Goal: Navigation & Orientation: Locate item on page

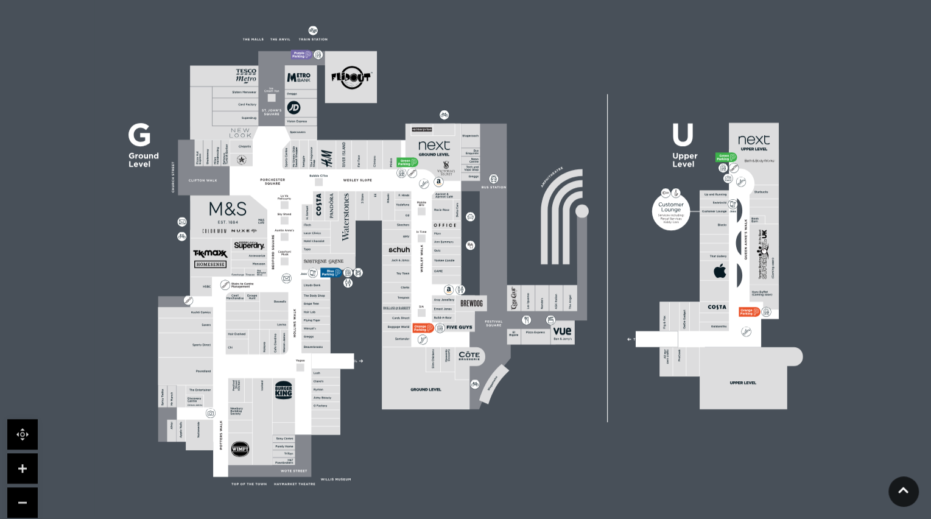
scroll to position [332, 0]
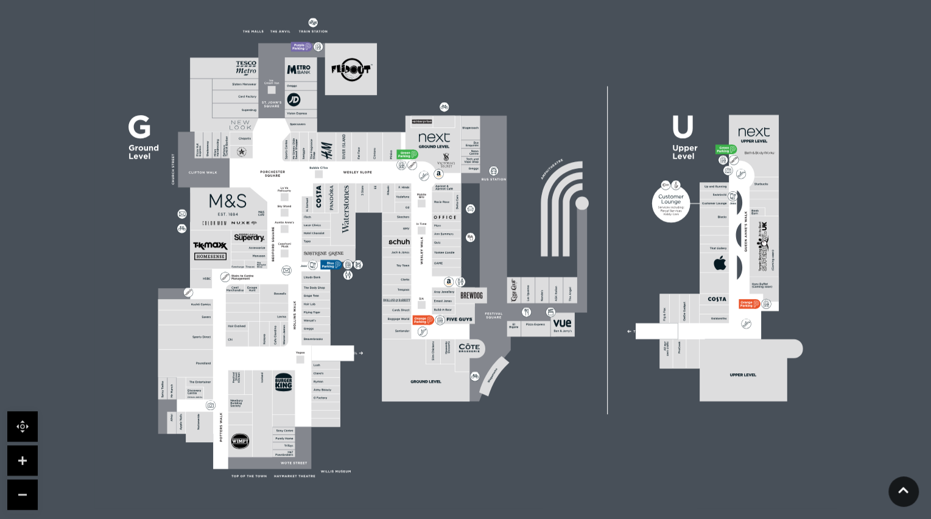
click at [25, 458] on link at bounding box center [22, 460] width 30 height 30
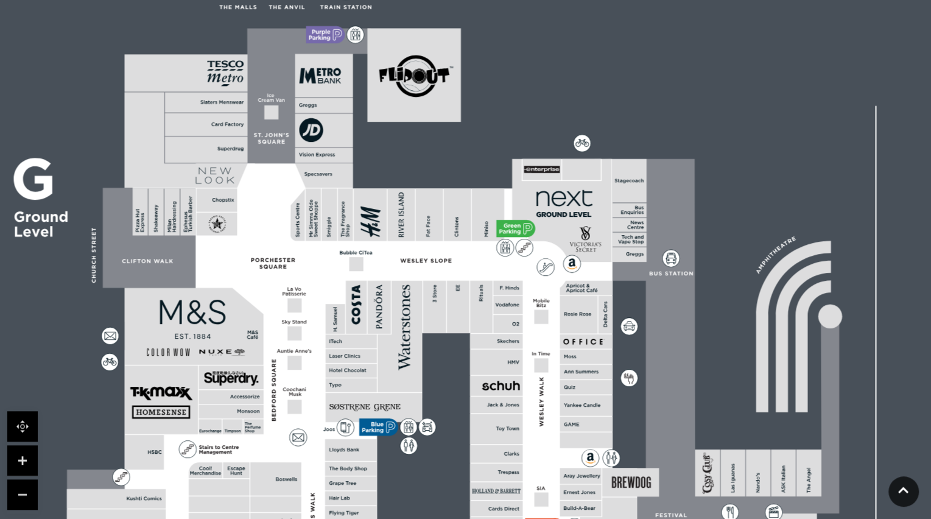
drag, startPoint x: 303, startPoint y: 312, endPoint x: 441, endPoint y: 462, distance: 204.2
click at [441, 462] on rect at bounding box center [621, 394] width 1336 height 943
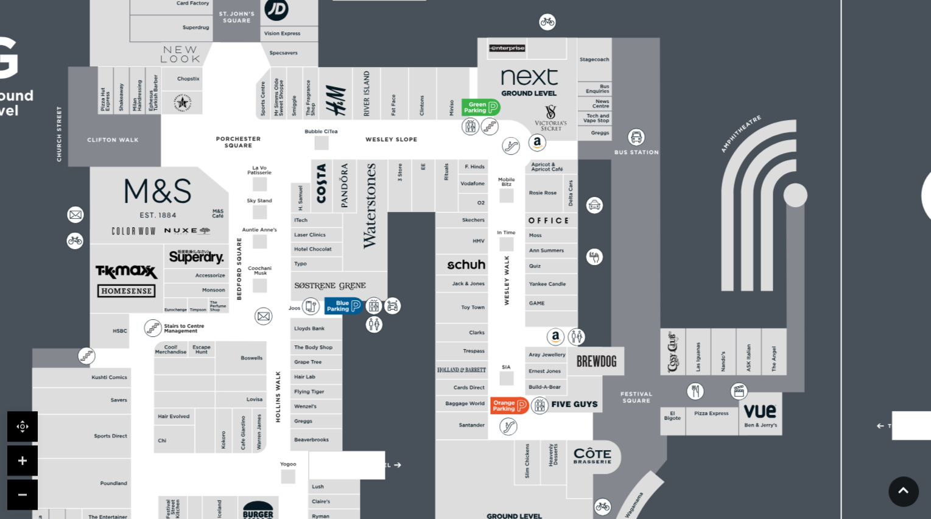
drag, startPoint x: 245, startPoint y: 213, endPoint x: 206, endPoint y: 110, distance: 110.3
click at [207, 110] on rect at bounding box center [190, 109] width 59 height 135
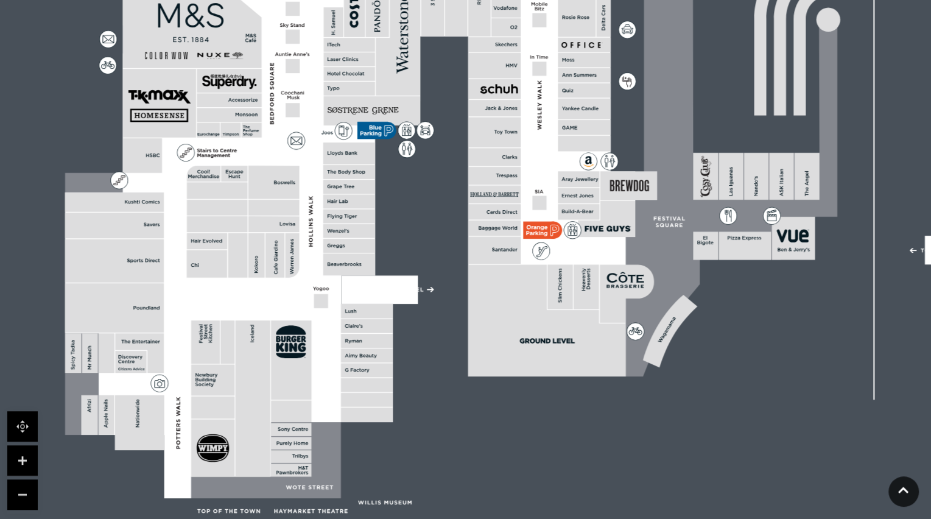
drag, startPoint x: 257, startPoint y: 283, endPoint x: 297, endPoint y: 120, distance: 168.1
click at [297, 120] on polygon at bounding box center [350, 167] width 570 height 661
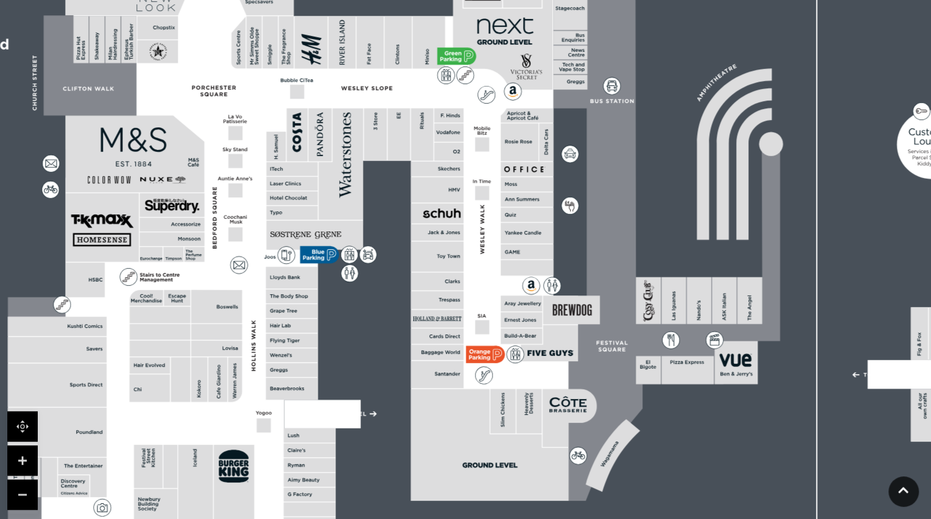
drag, startPoint x: 402, startPoint y: 371, endPoint x: 357, endPoint y: 448, distance: 88.1
click at [344, 490] on rect at bounding box center [561, 222] width 1336 height 943
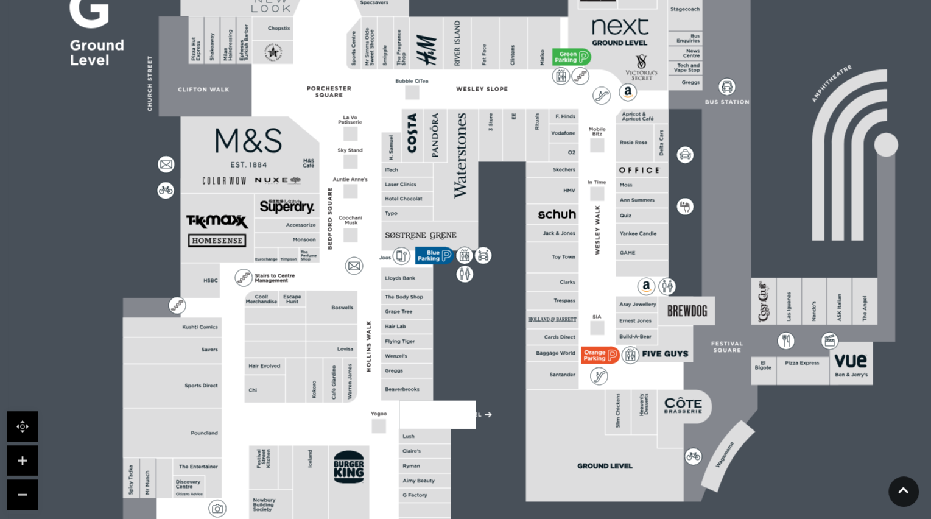
drag, startPoint x: 463, startPoint y: 215, endPoint x: 579, endPoint y: 227, distance: 116.3
click at [578, 227] on polygon at bounding box center [408, 292] width 570 height 661
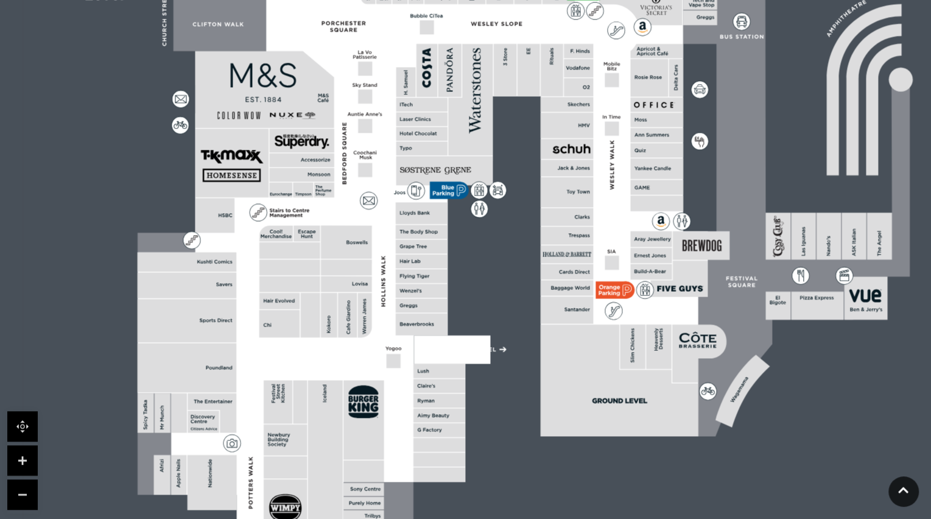
drag, startPoint x: 310, startPoint y: 351, endPoint x: 324, endPoint y: 281, distance: 72.0
click at [324, 293] on rect at bounding box center [329, 315] width 16 height 44
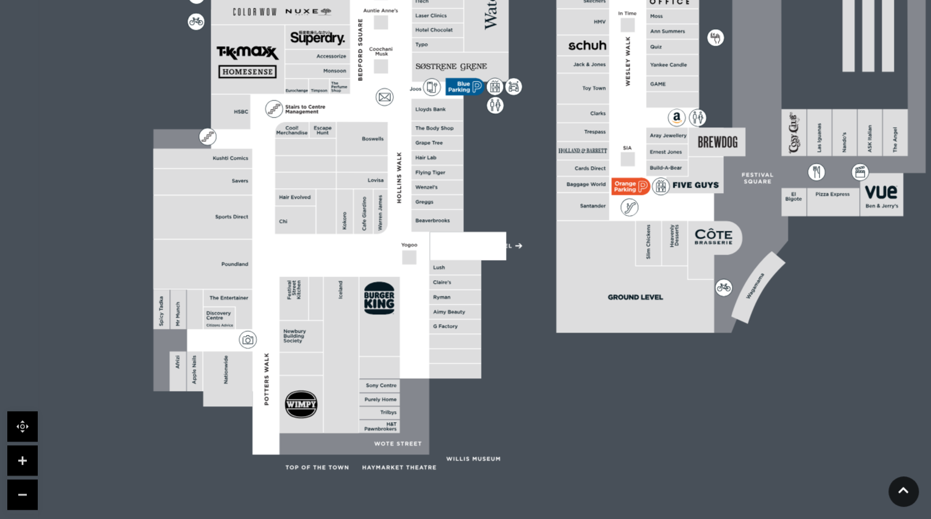
drag, startPoint x: 303, startPoint y: 396, endPoint x: 319, endPoint y: 296, distance: 101.8
click at [319, 297] on rect at bounding box center [316, 297] width 14 height 43
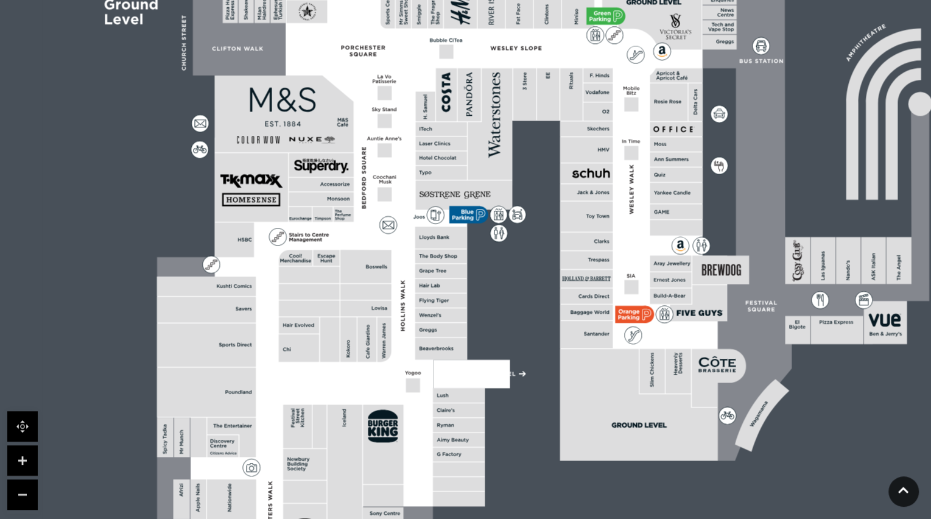
drag, startPoint x: 399, startPoint y: 344, endPoint x: 437, endPoint y: 510, distance: 169.9
click at [437, 476] on rect at bounding box center [459, 469] width 52 height 14
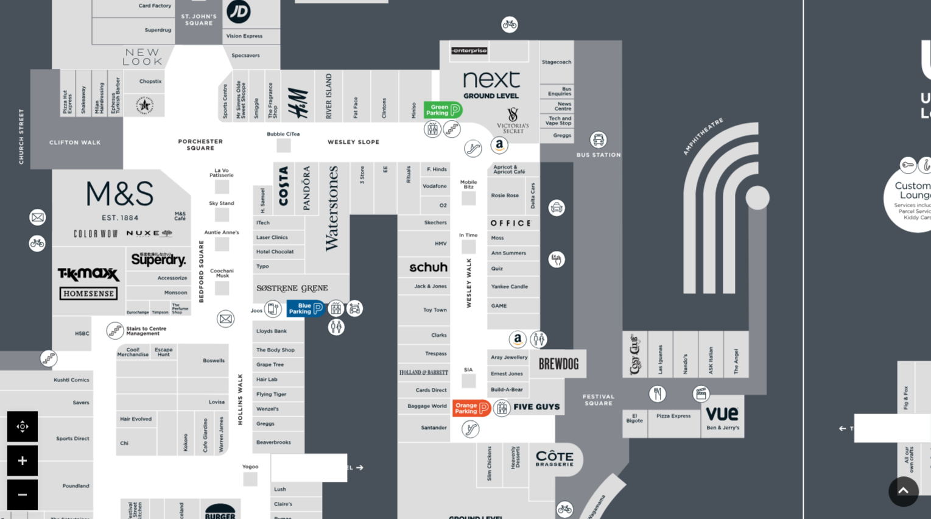
drag, startPoint x: 379, startPoint y: 300, endPoint x: 66, endPoint y: 291, distance: 312.5
click at [178, 343] on rect at bounding box center [203, 359] width 51 height 33
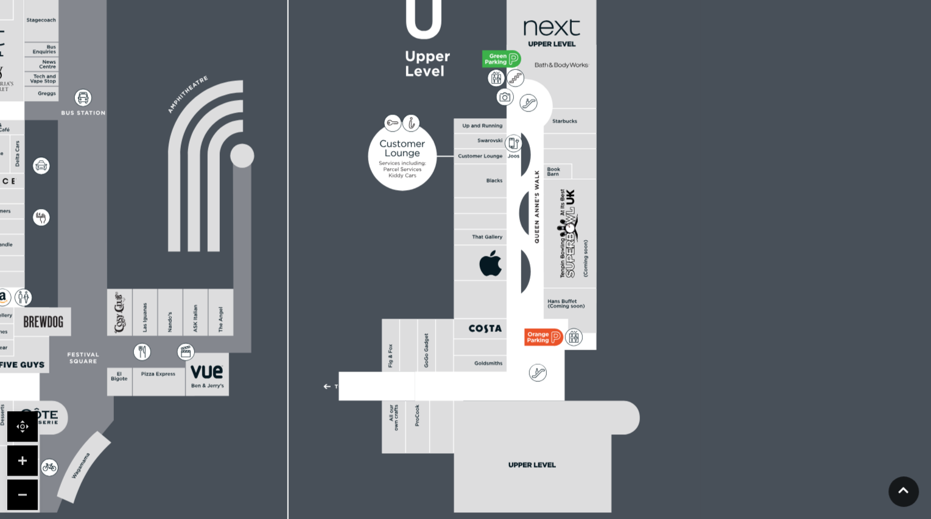
drag, startPoint x: 704, startPoint y: 305, endPoint x: 320, endPoint y: 320, distance: 383.9
click at [320, 320] on rect at bounding box center [32, 234] width 1336 height 943
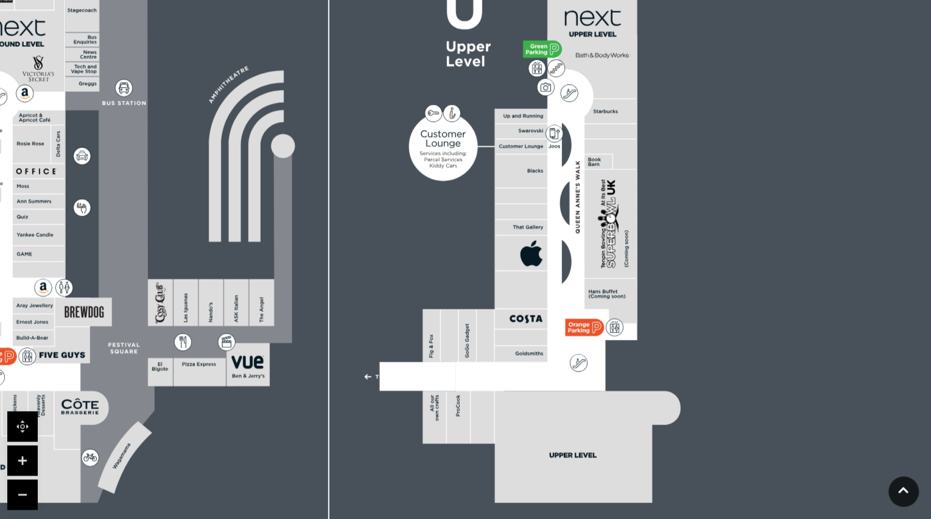
drag, startPoint x: 335, startPoint y: 310, endPoint x: 376, endPoint y: 301, distance: 41.8
click at [376, 301] on rect at bounding box center [73, 224] width 1336 height 943
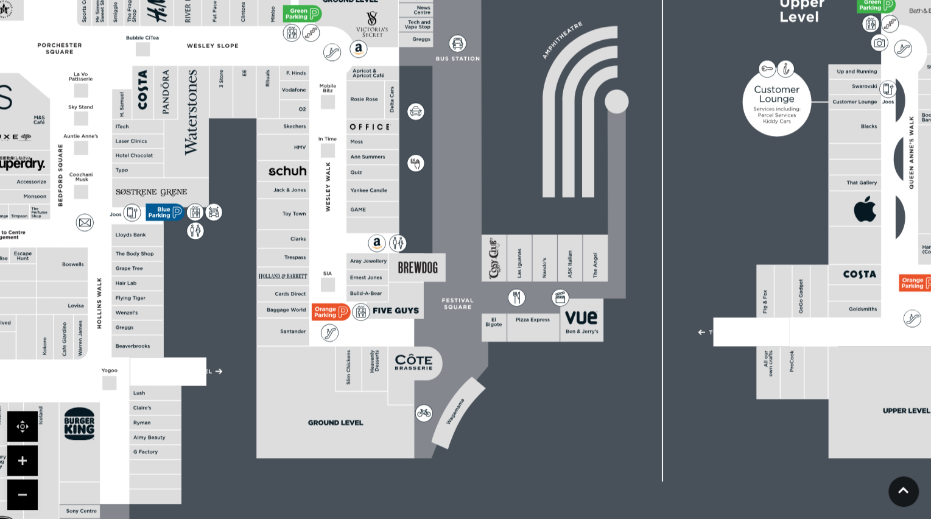
drag, startPoint x: 368, startPoint y: 339, endPoint x: 701, endPoint y: 297, distance: 335.7
click at [701, 295] on rect at bounding box center [407, 179] width 1336 height 943
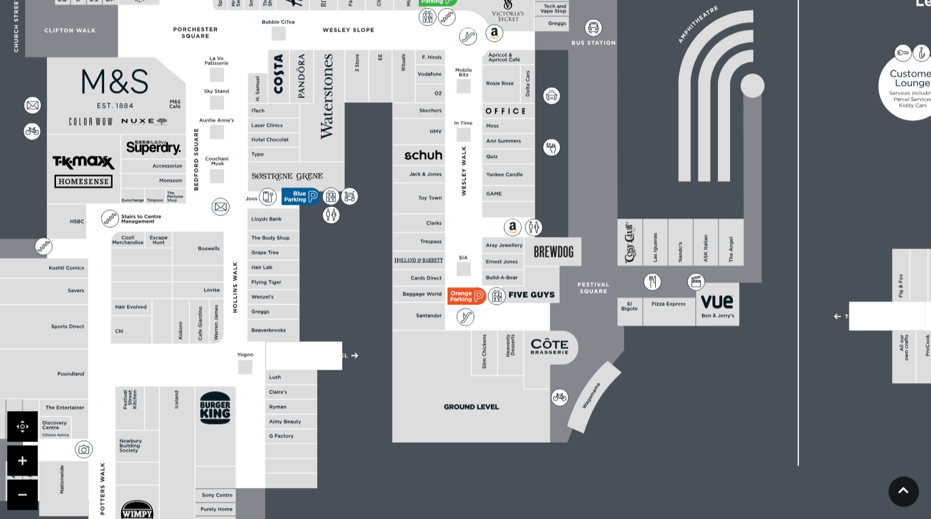
drag, startPoint x: 228, startPoint y: 374, endPoint x: 362, endPoint y: 357, distance: 135.6
click at [362, 357] on rect at bounding box center [543, 163] width 1336 height 943
